Goal: Task Accomplishment & Management: Complete application form

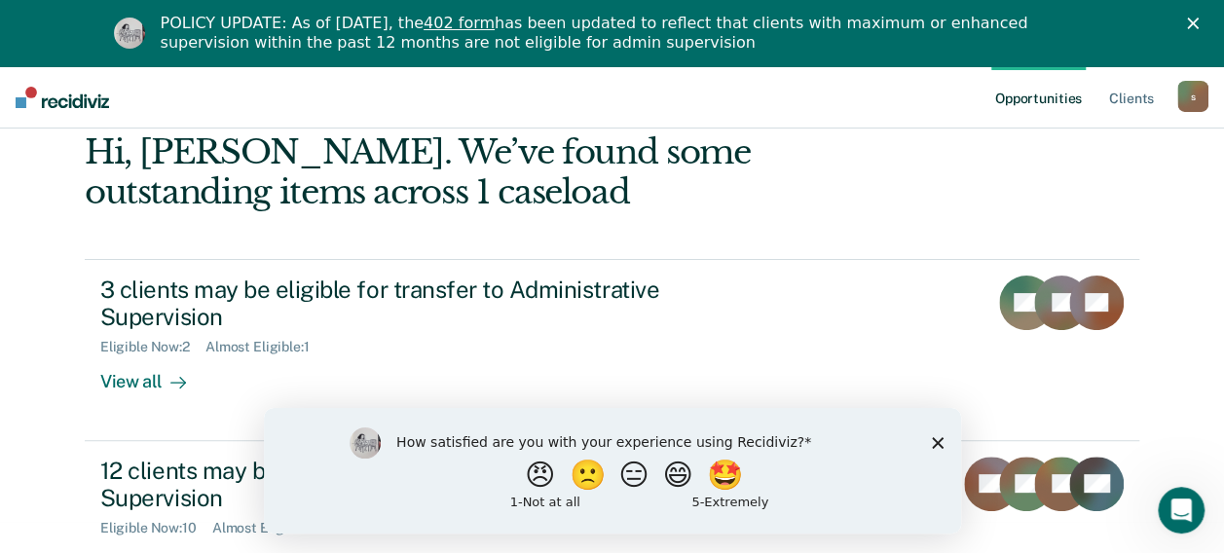
scroll to position [136, 0]
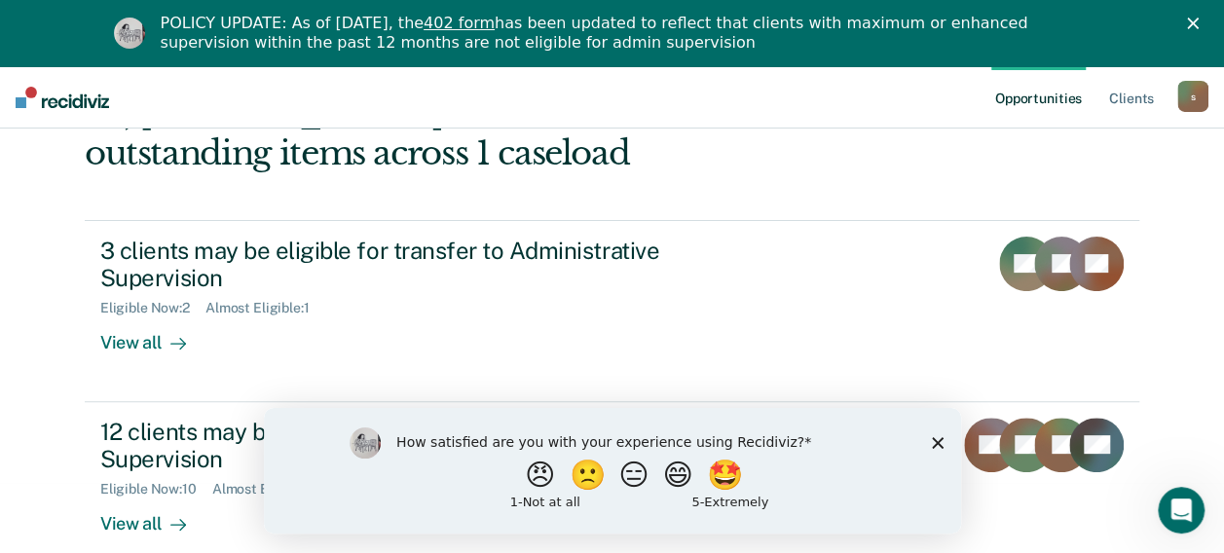
click at [940, 442] on icon "Close survey" at bounding box center [937, 442] width 12 height 12
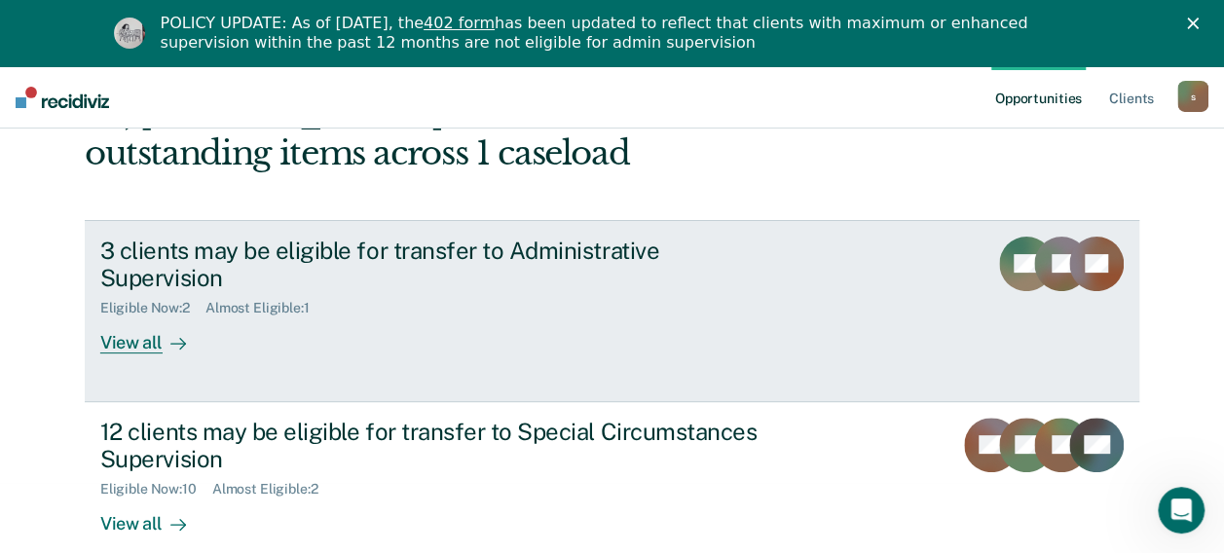
click at [708, 292] on div "Eligible Now : 2 Almost Eligible : 1" at bounding box center [442, 304] width 684 height 24
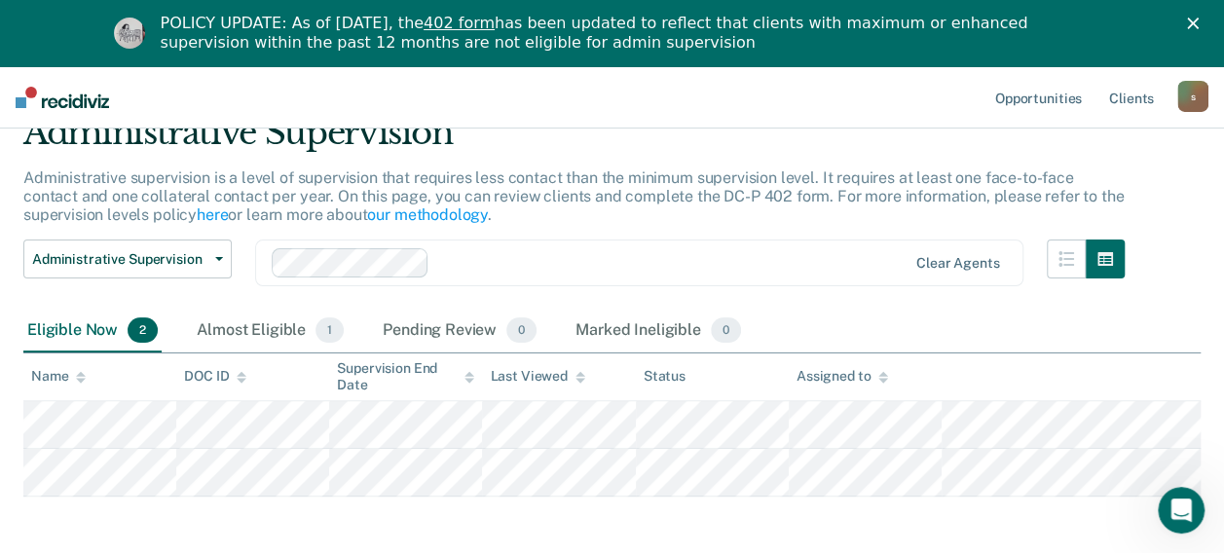
scroll to position [170, 0]
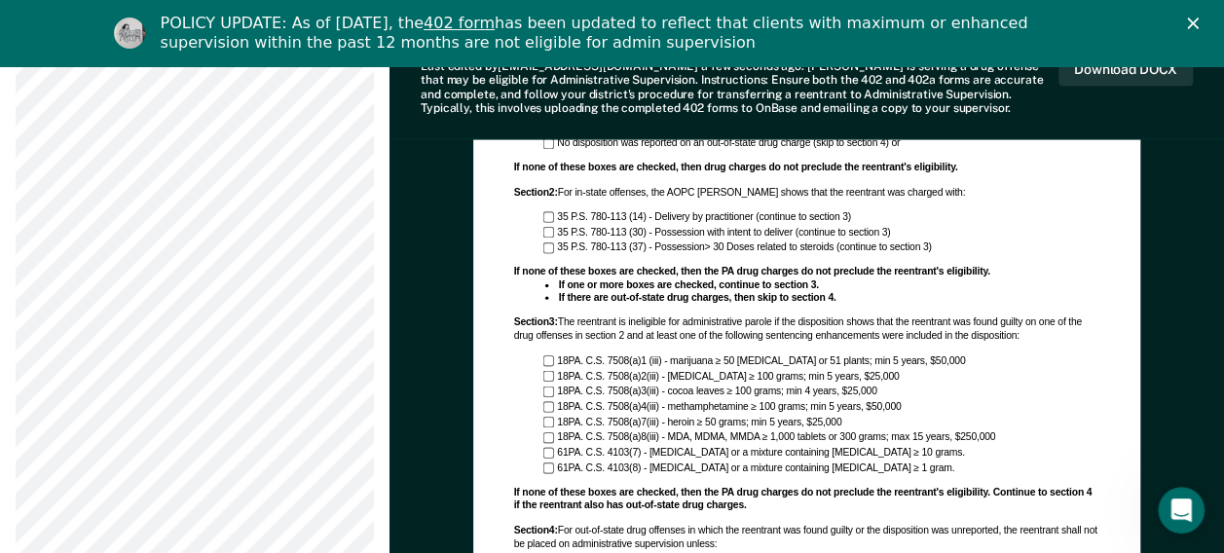
scroll to position [1172, 0]
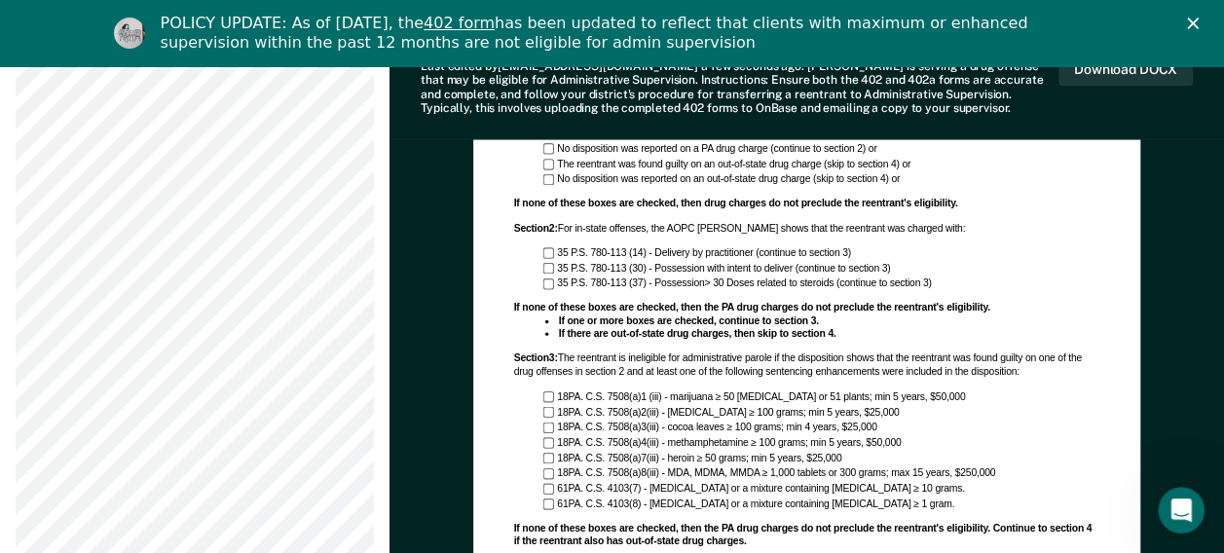
click at [1097, 367] on div "Section 3 : The reentrant is ineligible for administrative parole if the dispos…" at bounding box center [806, 367] width 586 height 26
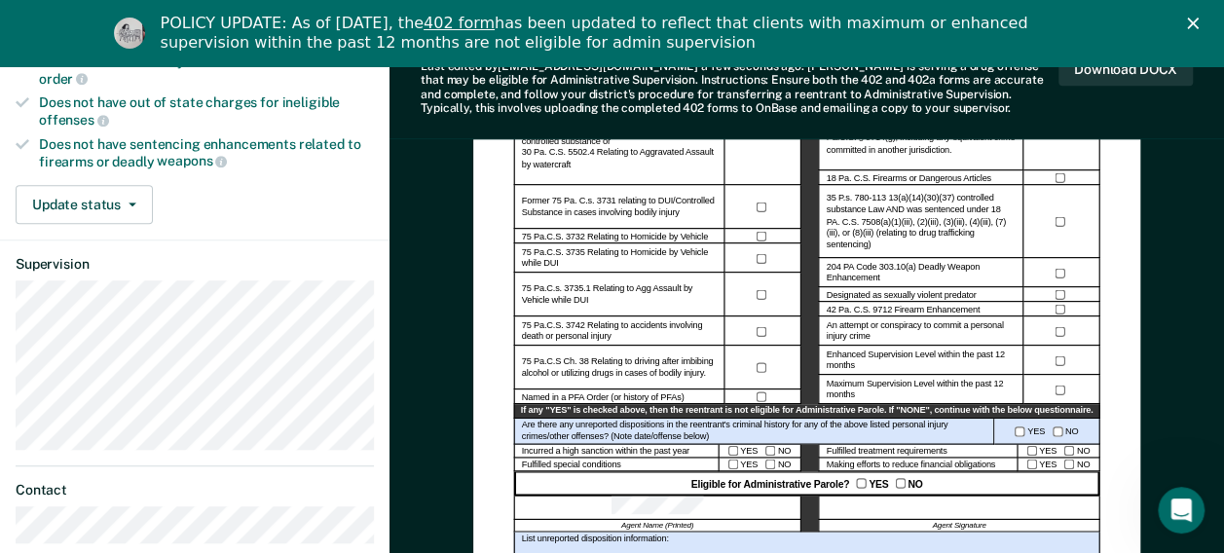
scroll to position [487, 0]
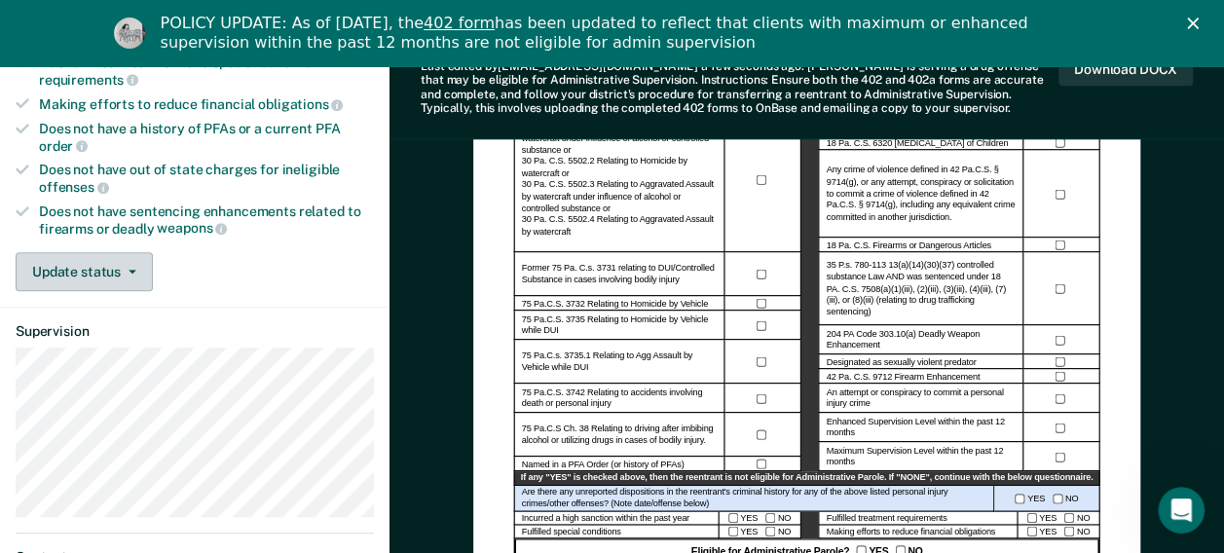
click at [92, 260] on button "Update status" at bounding box center [84, 271] width 137 height 39
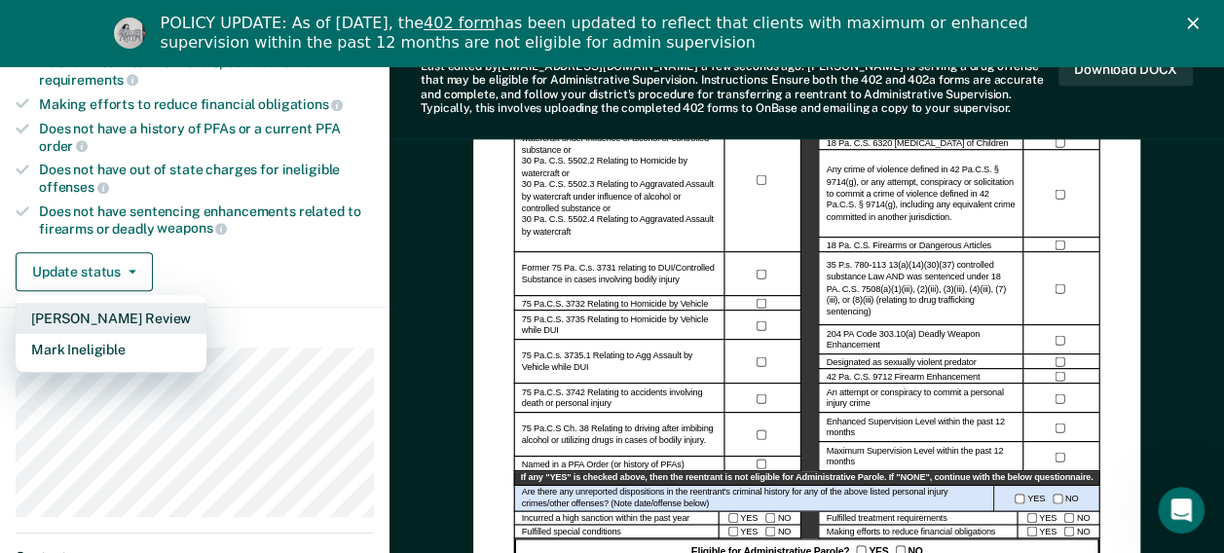
click at [148, 304] on button "[PERSON_NAME] Review" at bounding box center [111, 318] width 191 height 31
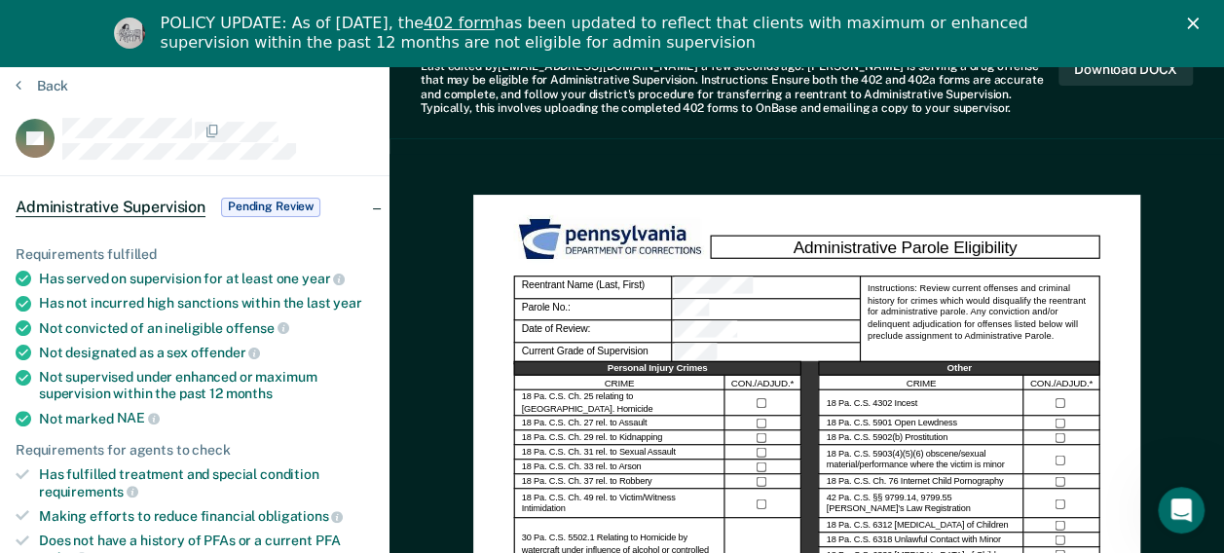
scroll to position [0, 0]
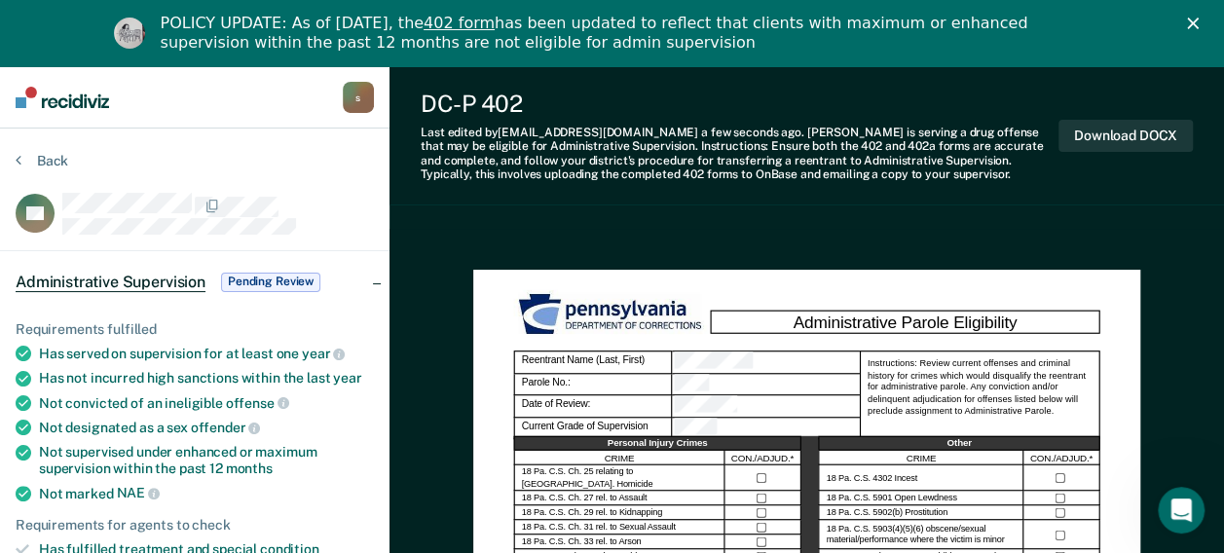
click at [1199, 19] on icon "Close" at bounding box center [1193, 24] width 12 height 12
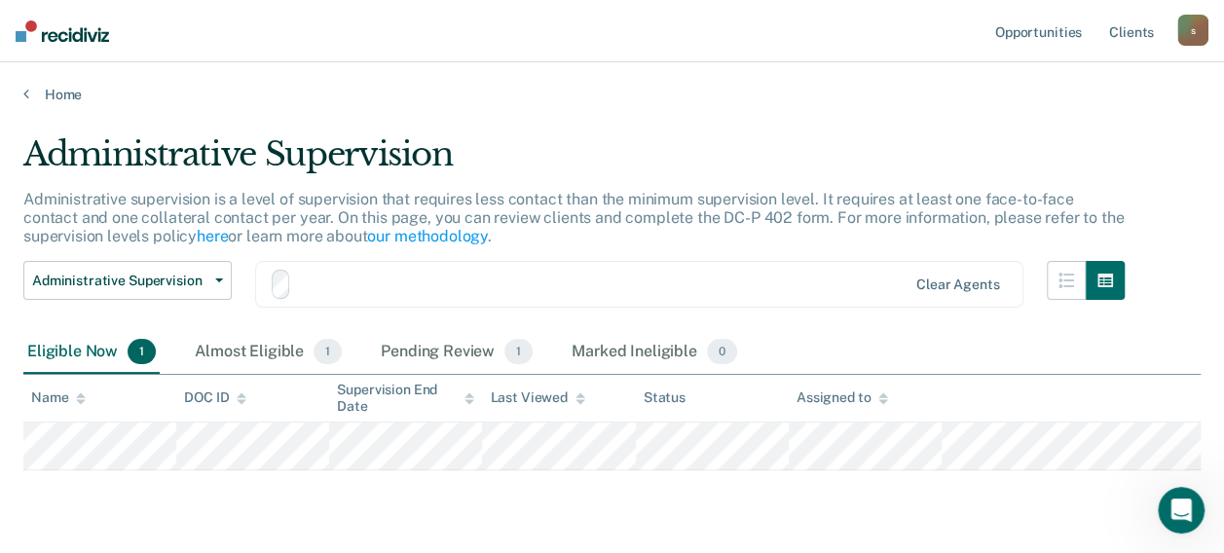
scroll to position [56, 0]
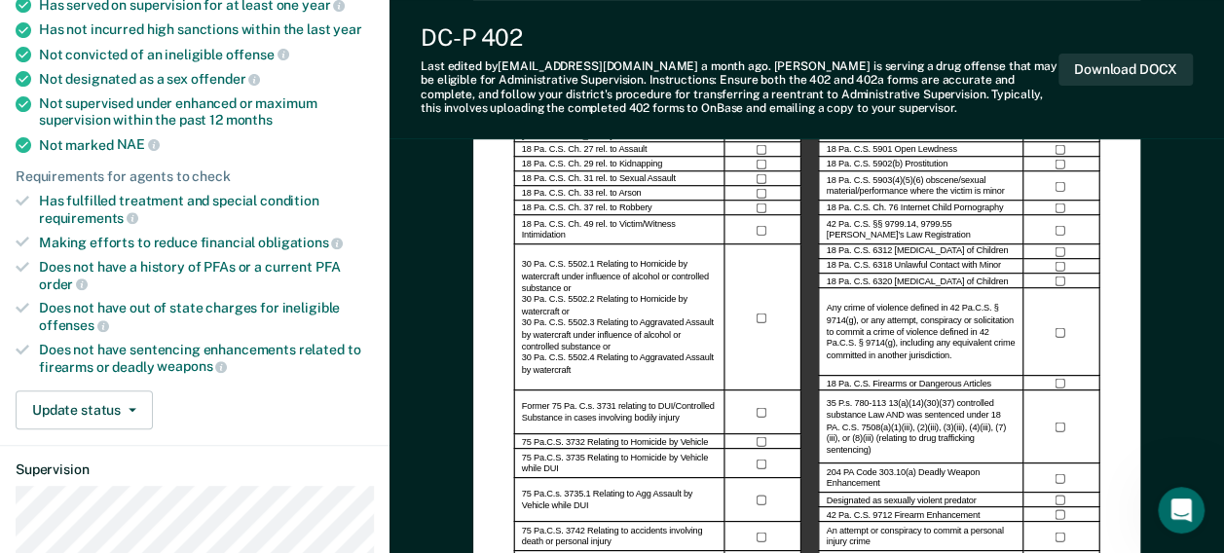
scroll to position [292, 0]
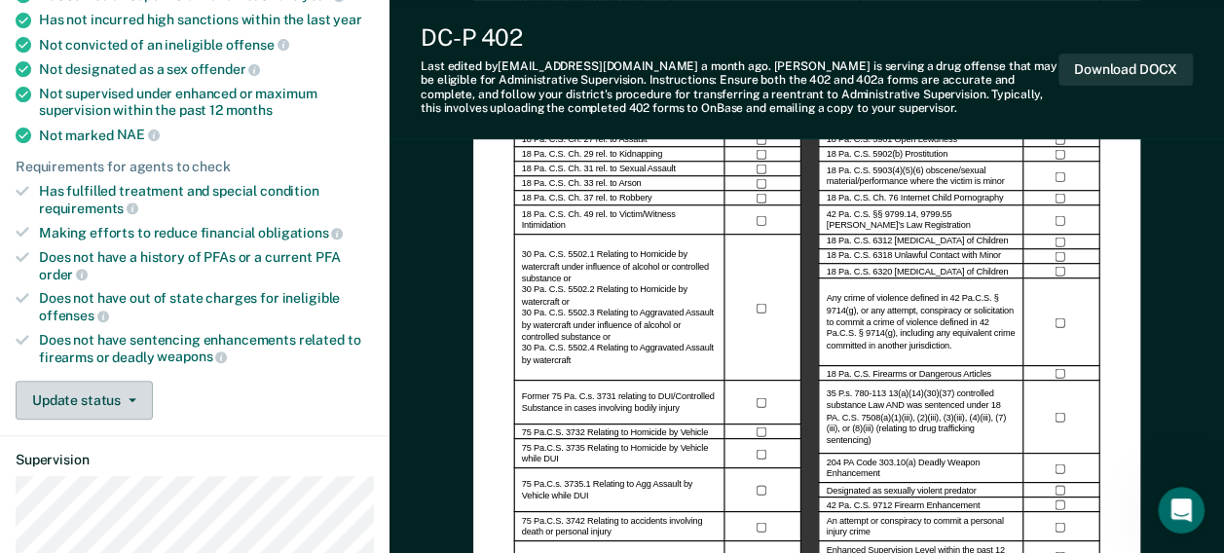
click at [128, 405] on button "Update status" at bounding box center [84, 400] width 137 height 39
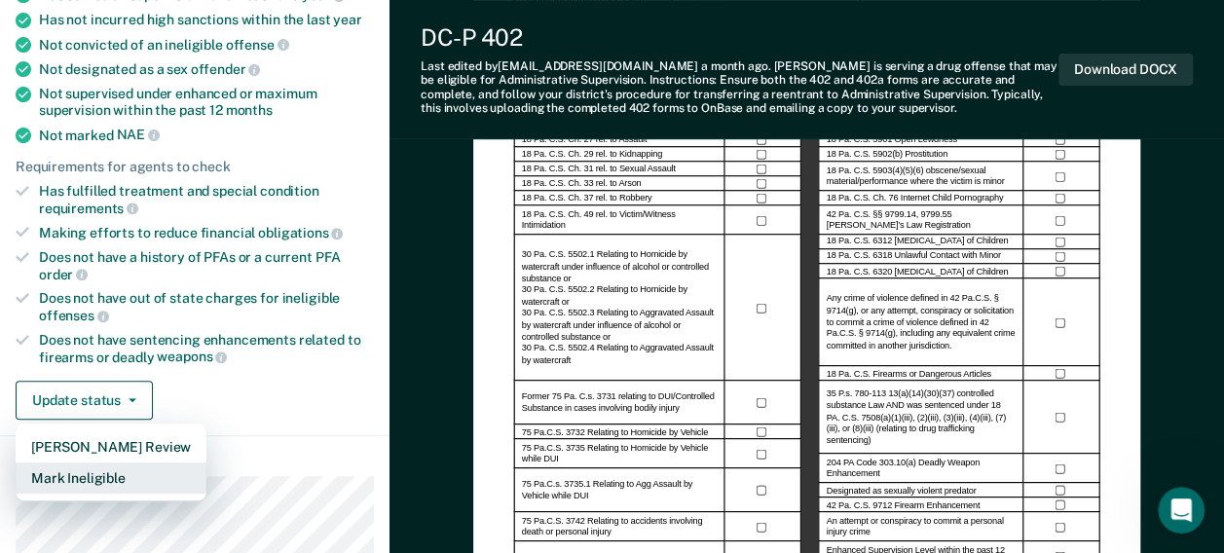
click at [84, 473] on button "Mark Ineligible" at bounding box center [111, 478] width 191 height 31
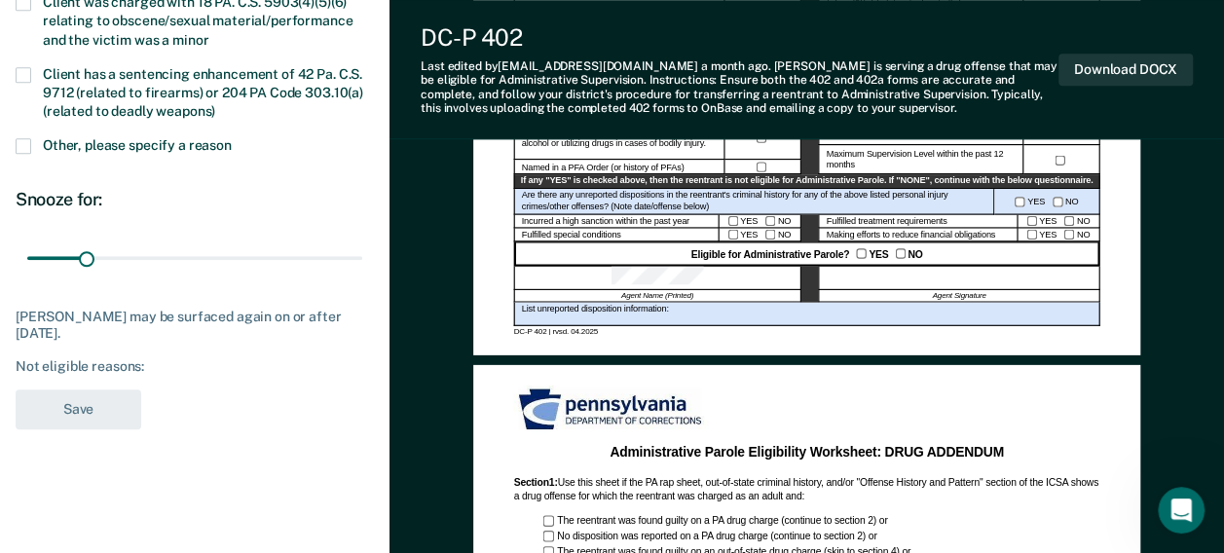
scroll to position [779, 0]
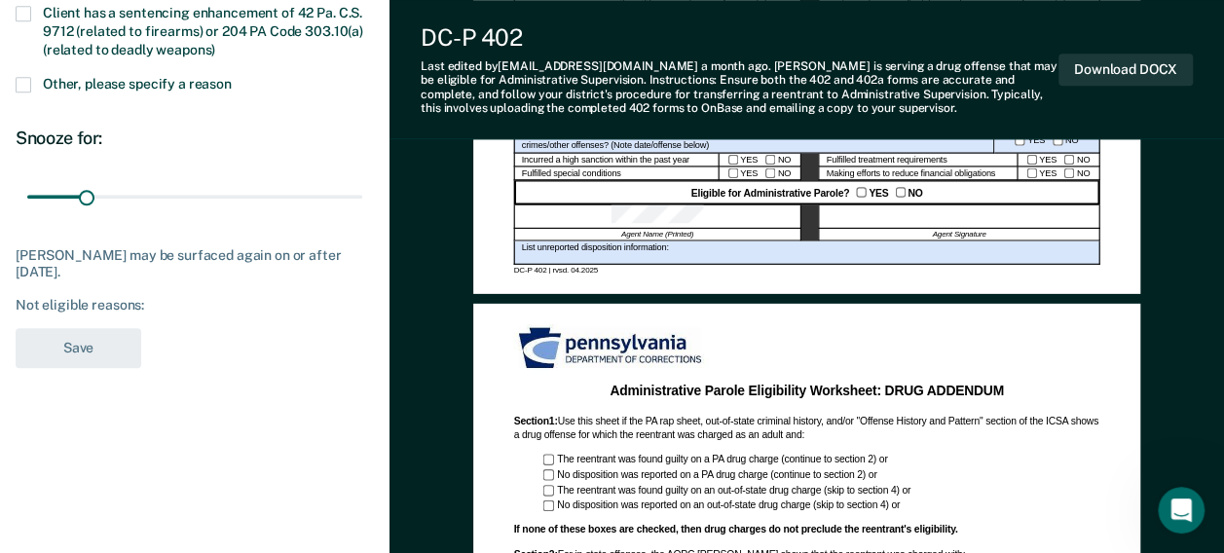
click at [21, 78] on span at bounding box center [24, 85] width 16 height 16
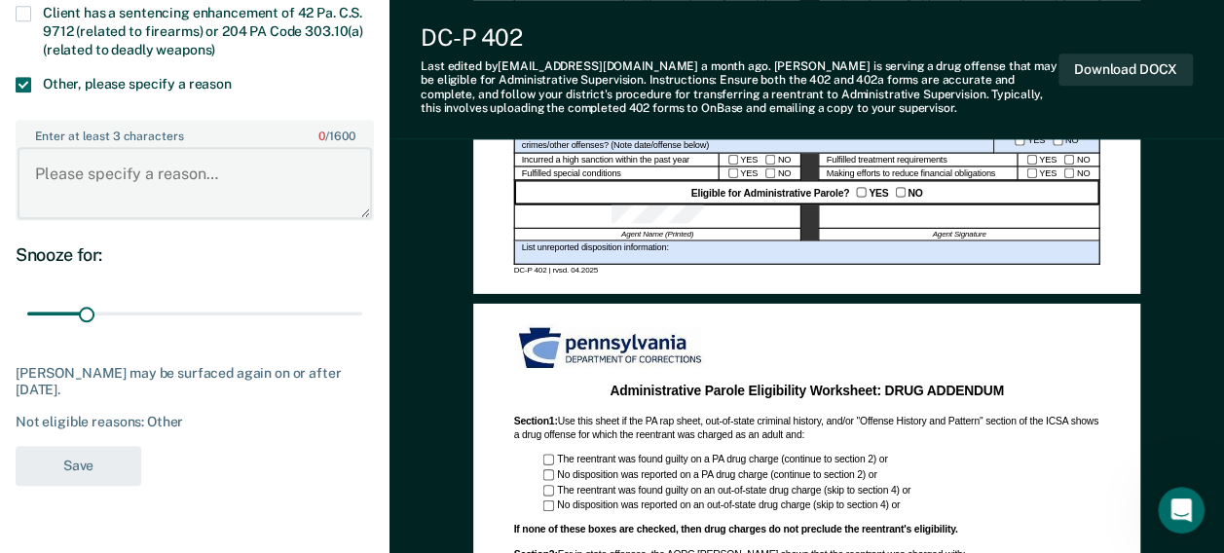
click at [217, 187] on textarea "Enter at least 3 characters 0 / 1600" at bounding box center [195, 183] width 355 height 72
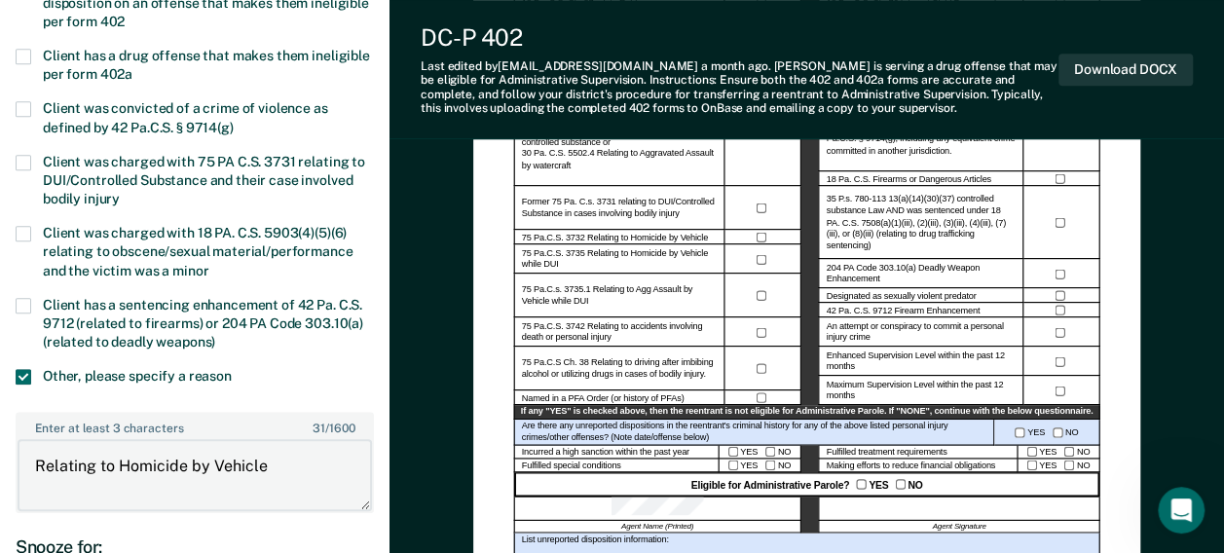
scroll to position [974, 0]
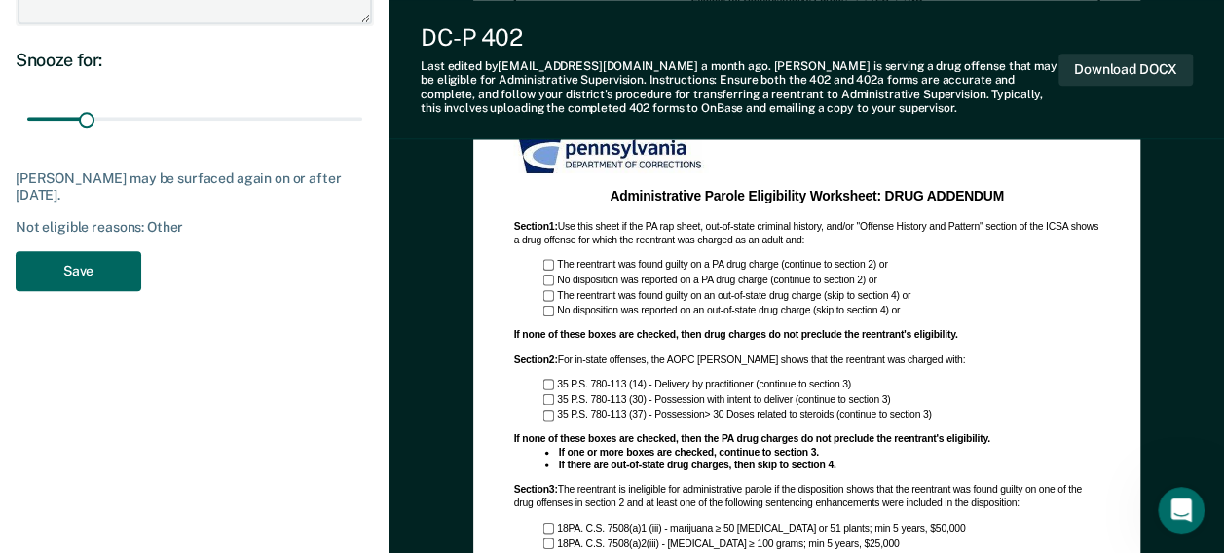
type textarea "Relating to Homicide by Vehicle"
click at [70, 262] on button "Save" at bounding box center [79, 271] width 126 height 40
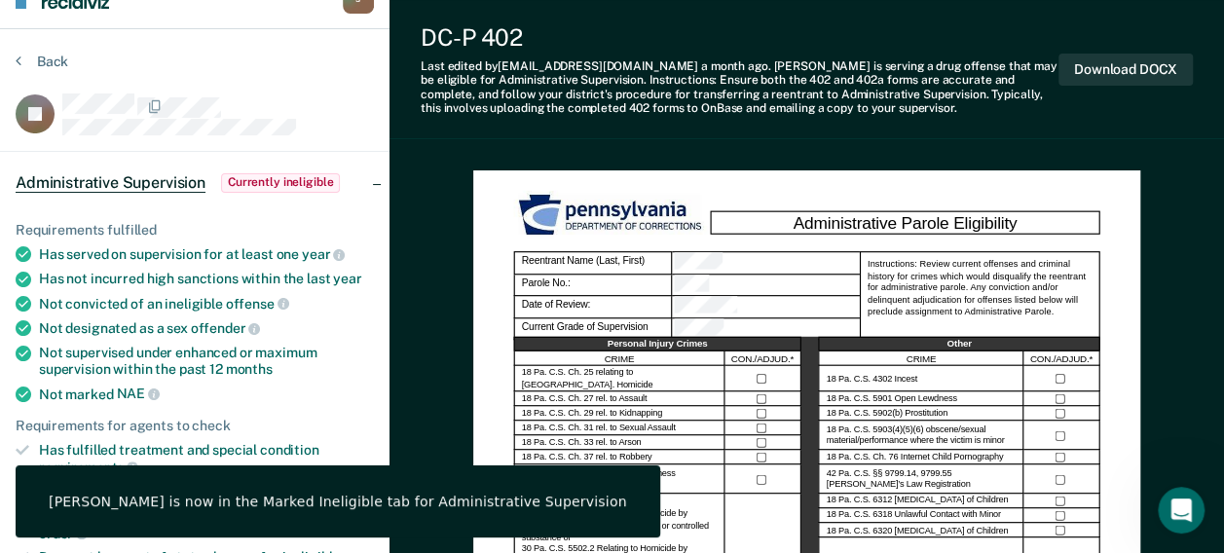
scroll to position [0, 0]
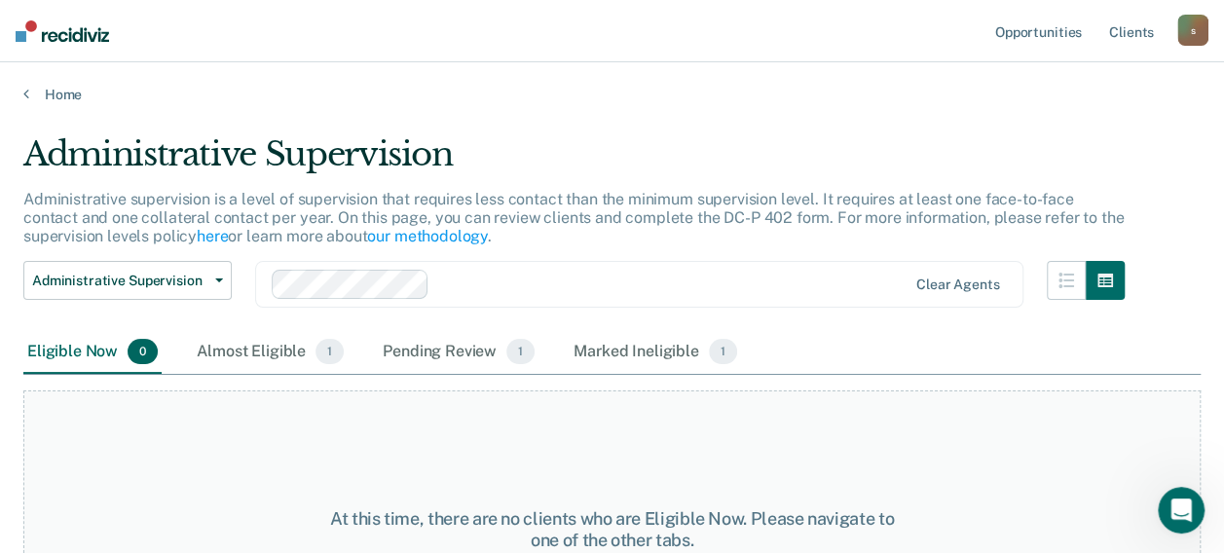
scroll to position [56, 0]
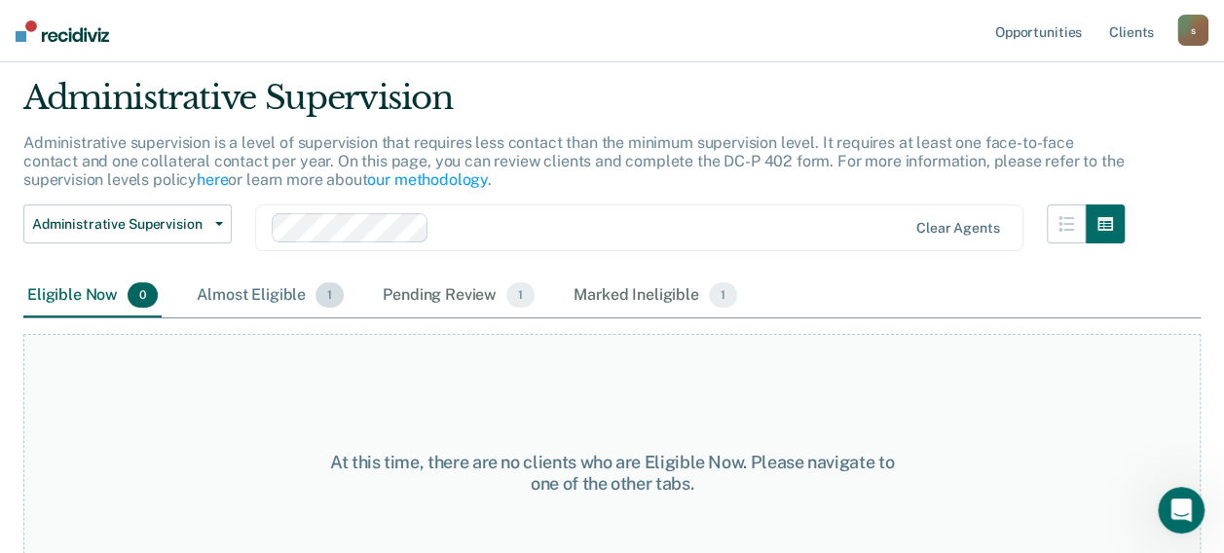
click at [251, 297] on div "Almost Eligible 1" at bounding box center [270, 296] width 155 height 43
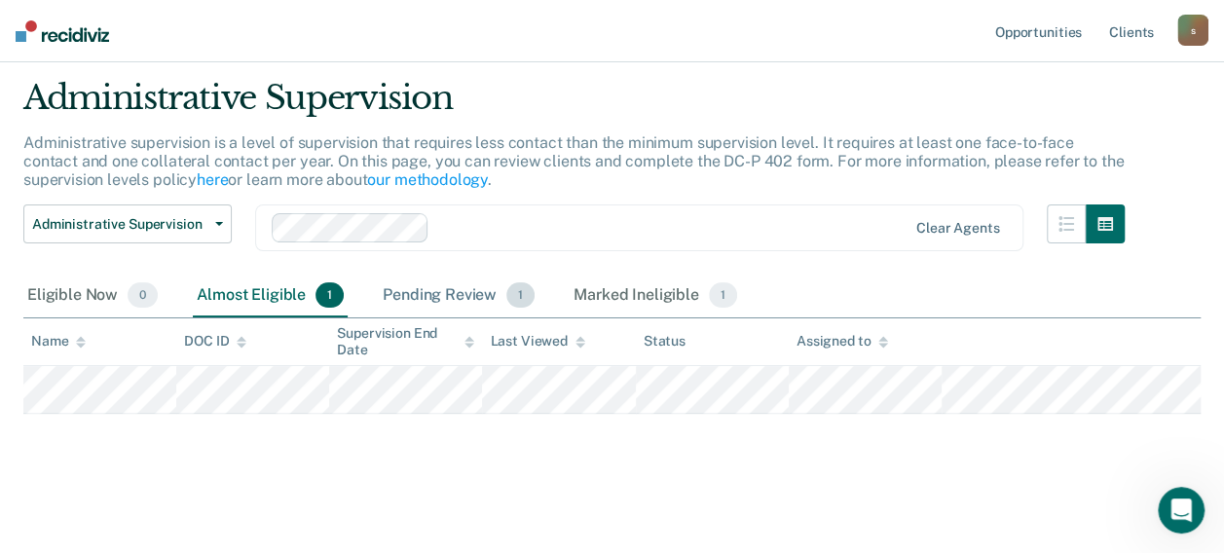
click at [448, 300] on div "Pending Review 1" at bounding box center [459, 296] width 160 height 43
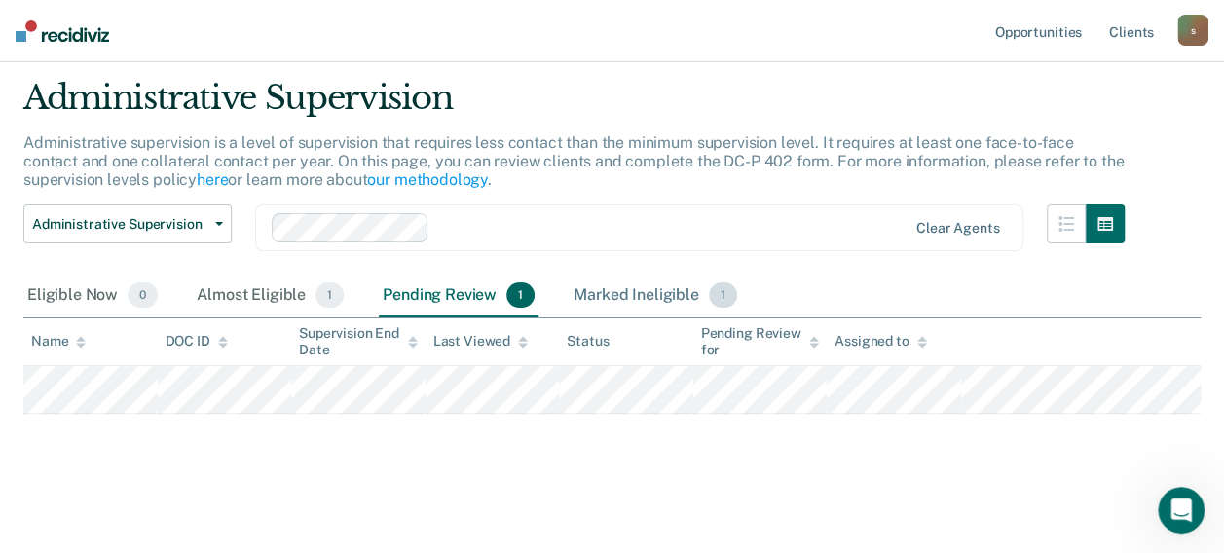
click at [635, 302] on div "Marked Ineligible 1" at bounding box center [655, 296] width 171 height 43
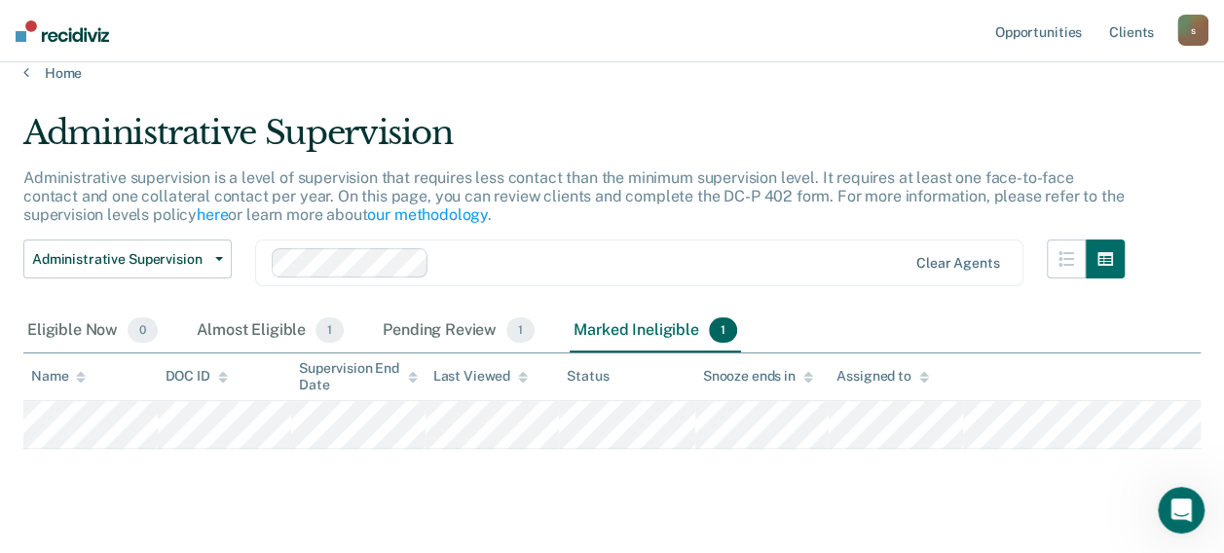
scroll to position [0, 0]
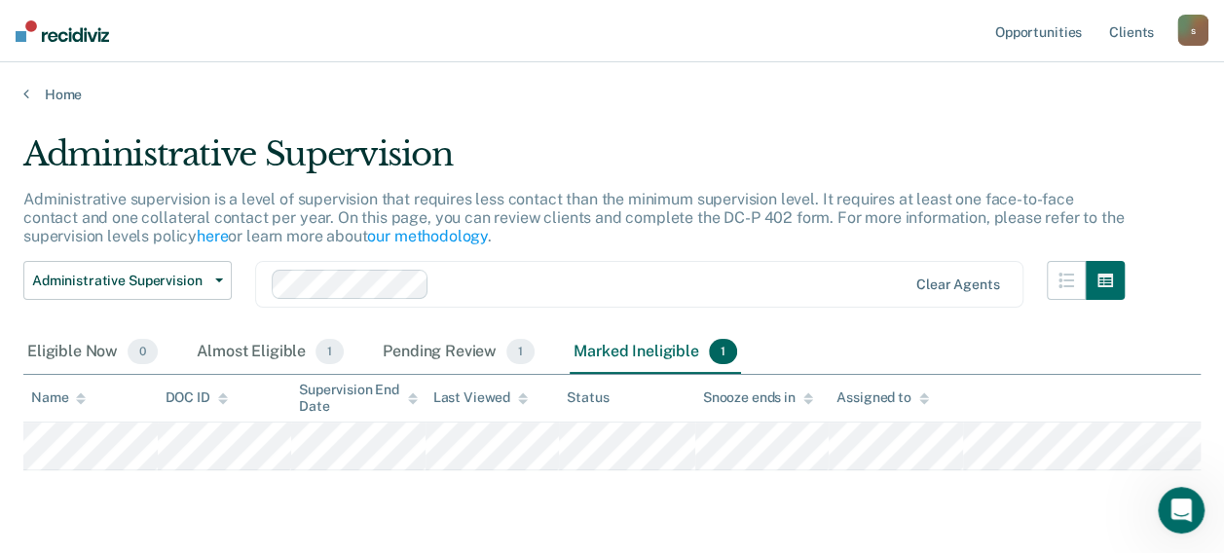
click at [66, 41] on nav "Opportunities Client s [EMAIL_ADDRESS][DOMAIN_NAME] s Profile How it works Log …" at bounding box center [612, 31] width 1224 height 62
click at [47, 31] on img at bounding box center [62, 30] width 93 height 21
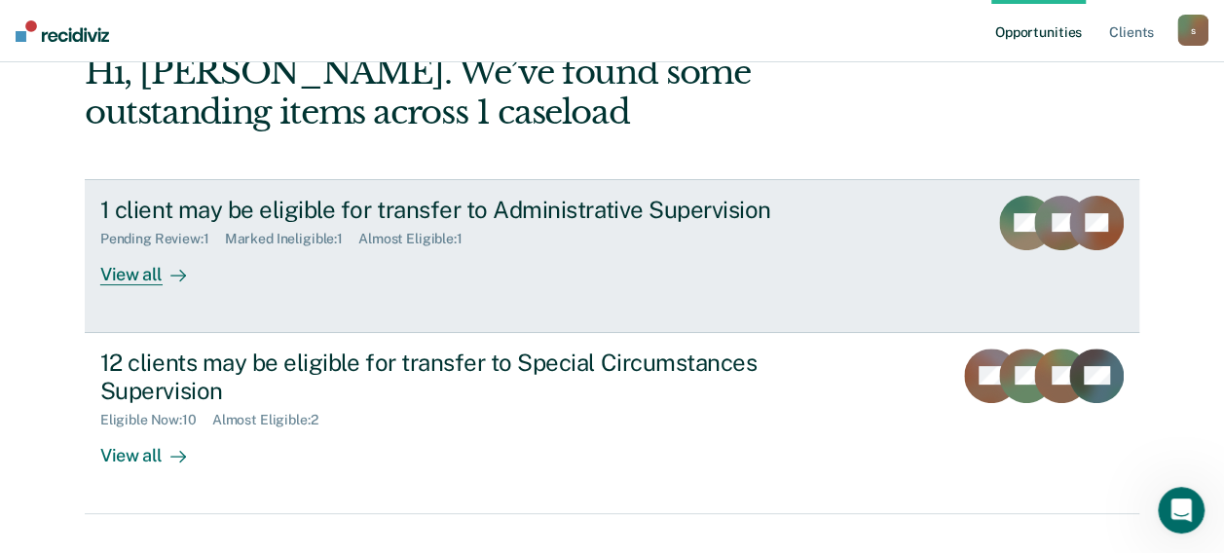
scroll to position [148, 0]
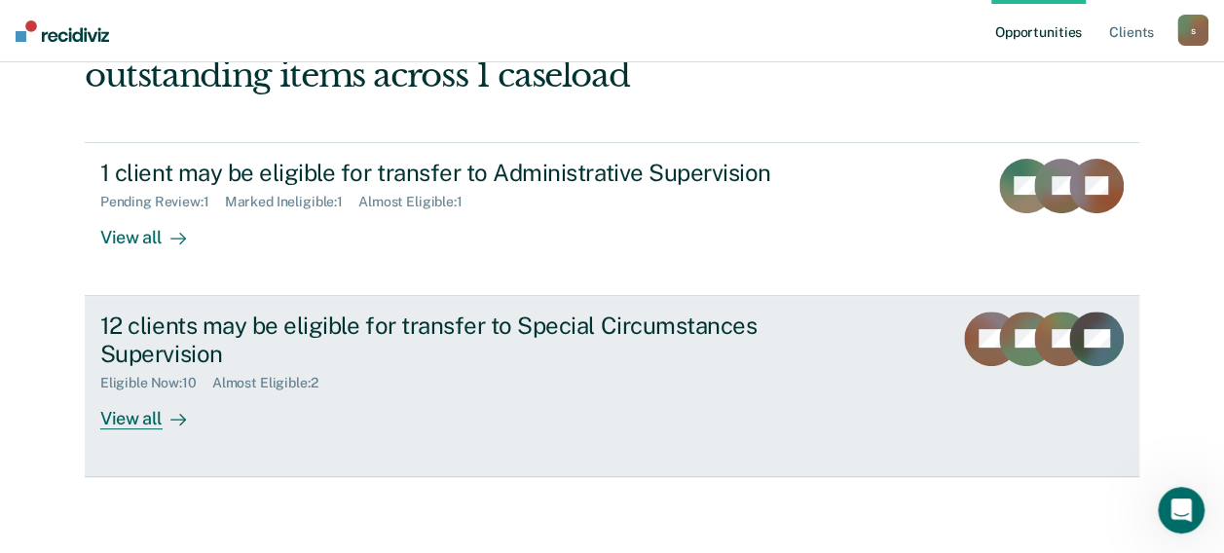
click at [473, 308] on link "12 clients may be eligible for transfer to Special Circumstances Supervision El…" at bounding box center [612, 386] width 1055 height 181
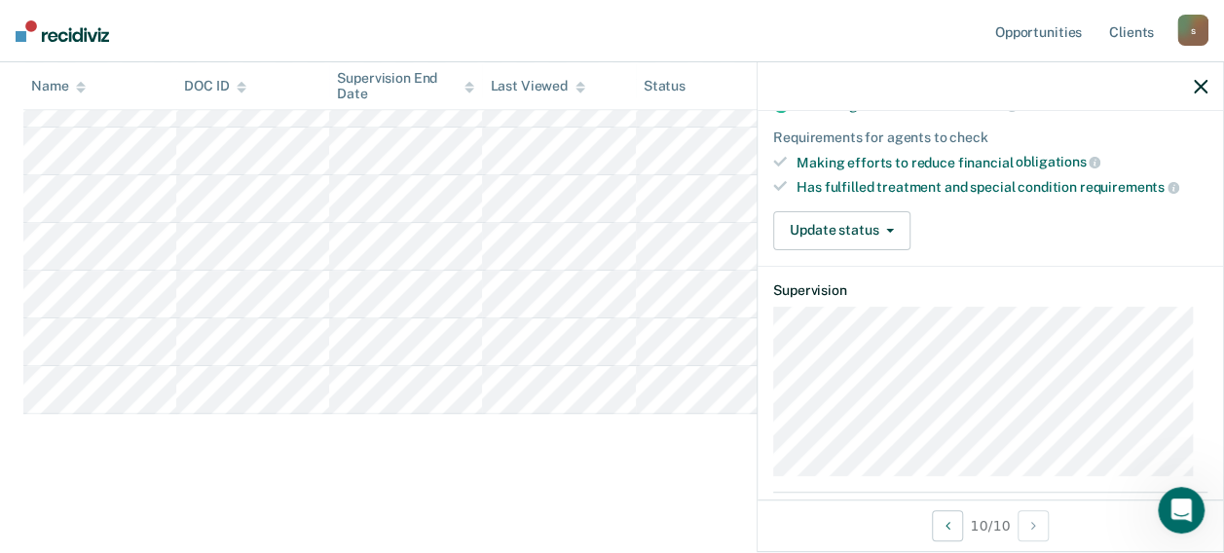
scroll to position [195, 0]
